Goal: Task Accomplishment & Management: Manage account settings

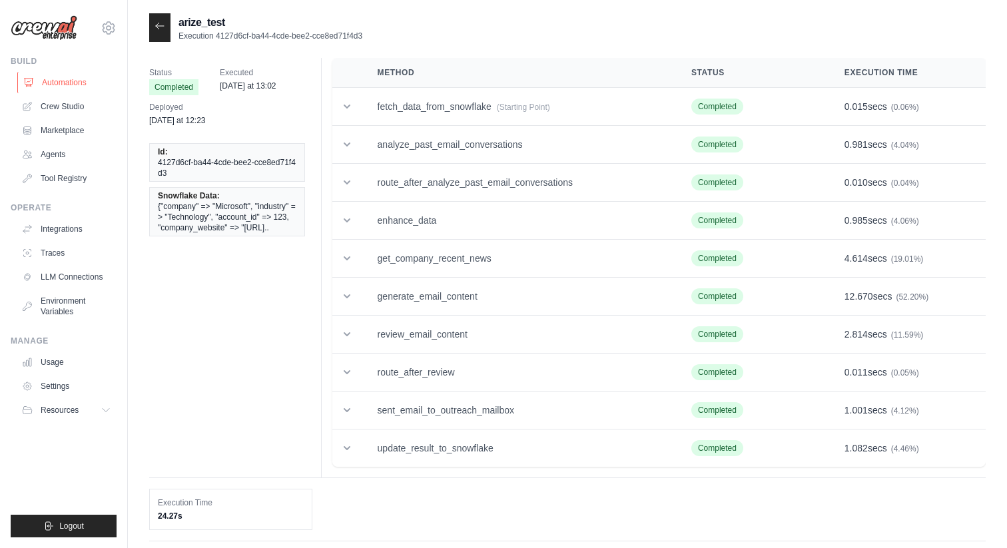
click at [66, 81] on link "Automations" at bounding box center [67, 82] width 101 height 21
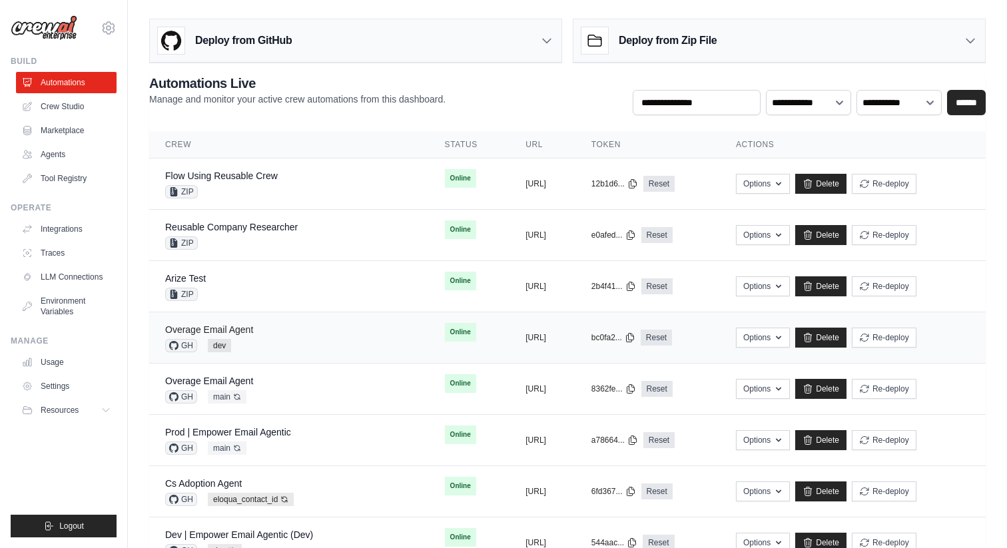
click at [245, 331] on link "Overage Email Agent" at bounding box center [209, 329] width 88 height 11
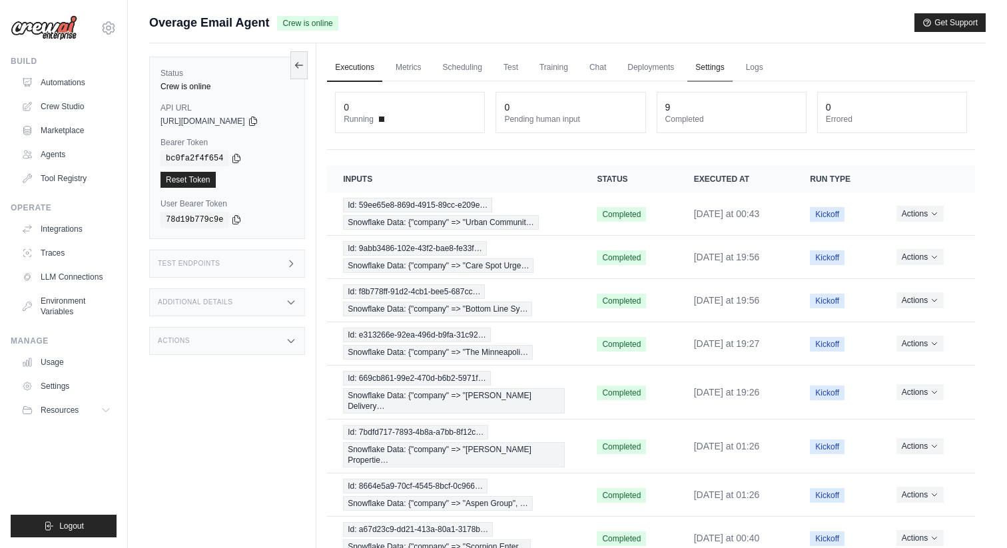
click at [709, 63] on link "Settings" at bounding box center [710, 68] width 45 height 28
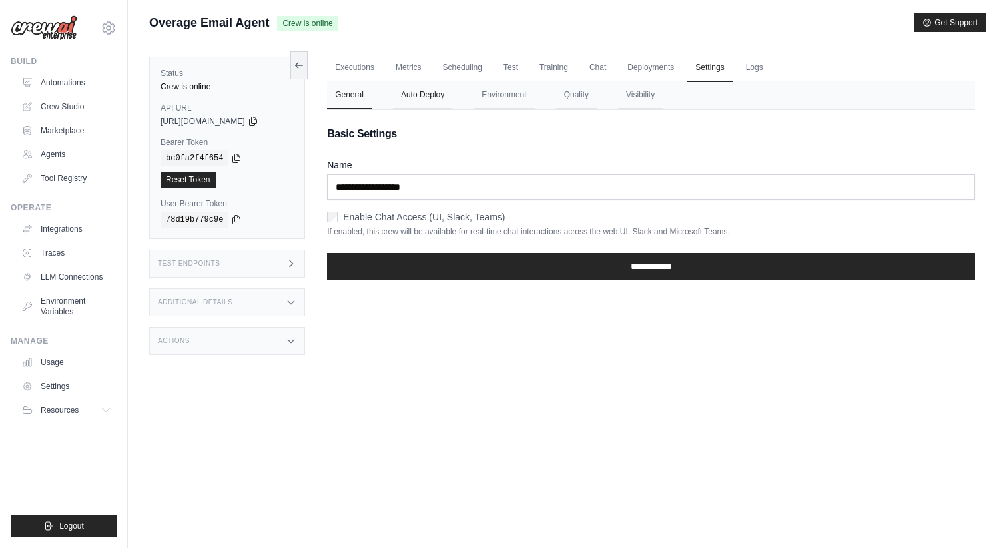
click at [428, 100] on button "Auto Deploy" at bounding box center [422, 95] width 59 height 28
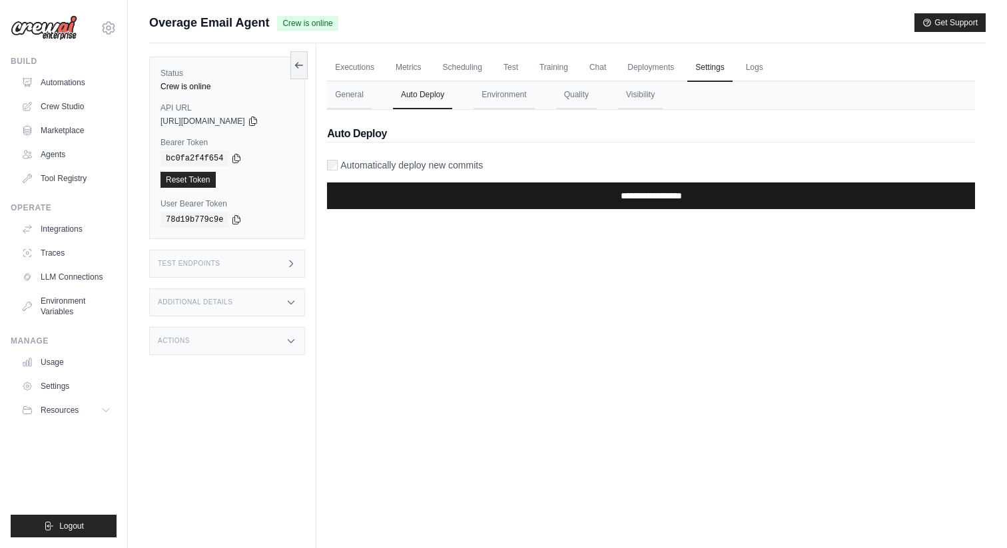
click at [405, 204] on input "**********" at bounding box center [651, 196] width 648 height 27
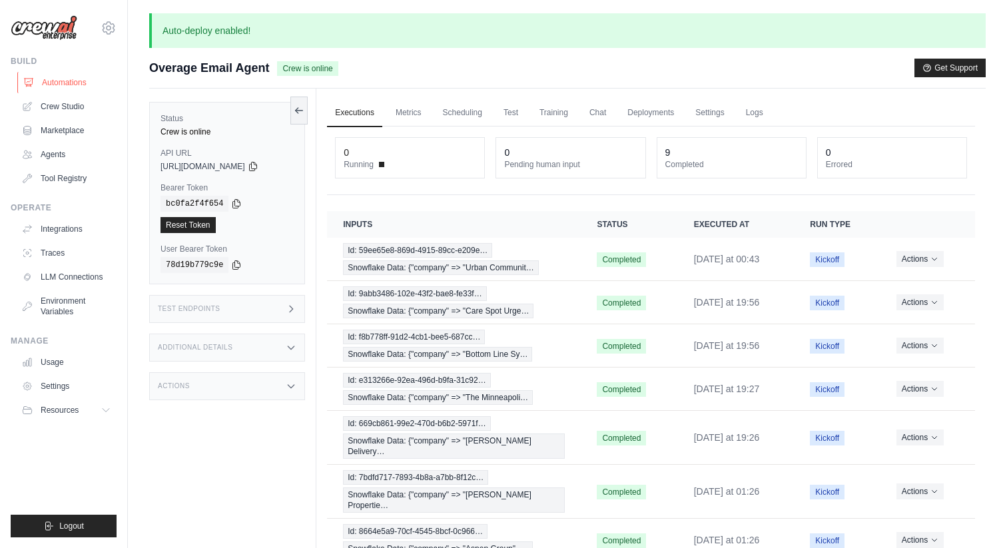
click at [75, 80] on link "Automations" at bounding box center [67, 82] width 101 height 21
